Goal: Navigation & Orientation: Go to known website

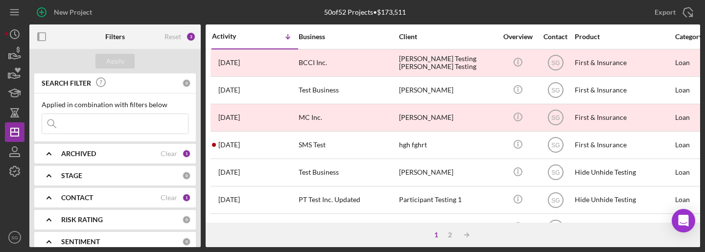
scroll to position [343, 0]
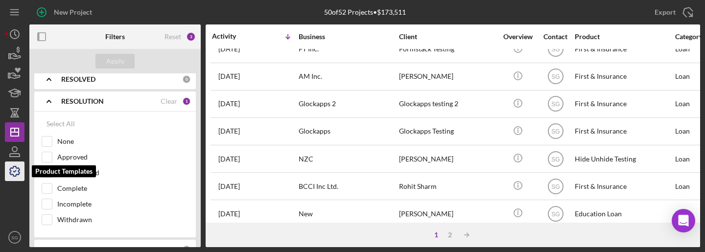
click at [7, 166] on icon "button" at bounding box center [14, 171] width 24 height 24
